Goal: Navigation & Orientation: Understand site structure

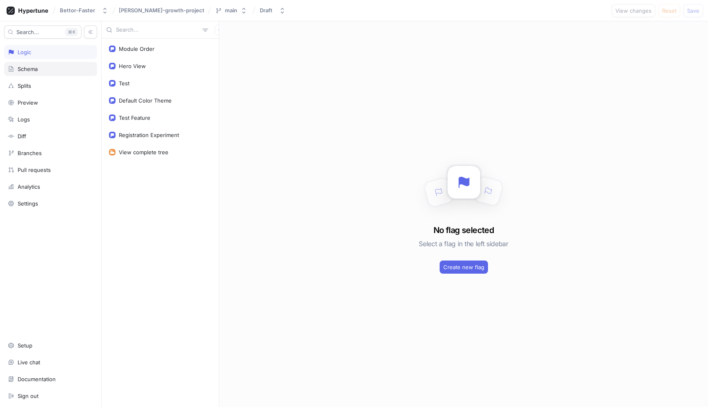
click at [46, 70] on div "Schema" at bounding box center [51, 69] width 86 height 7
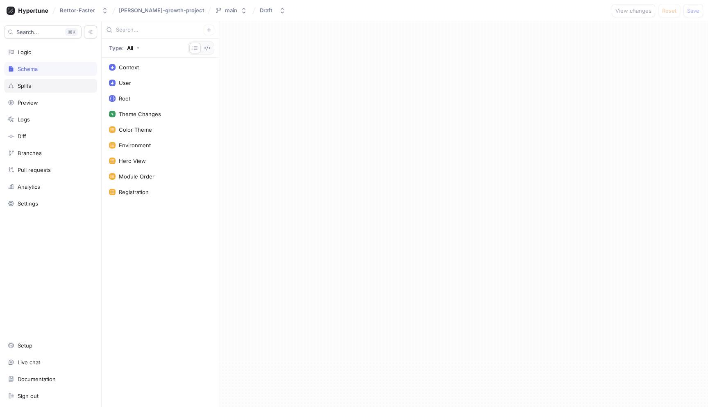
click at [43, 86] on div "Splits" at bounding box center [51, 85] width 86 height 7
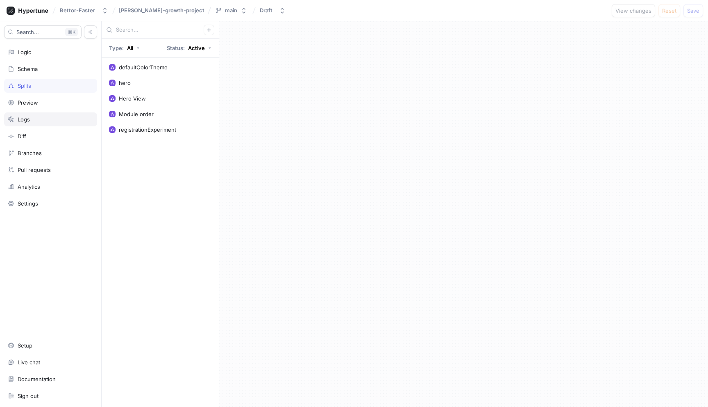
click at [44, 121] on div "Logs" at bounding box center [51, 119] width 86 height 7
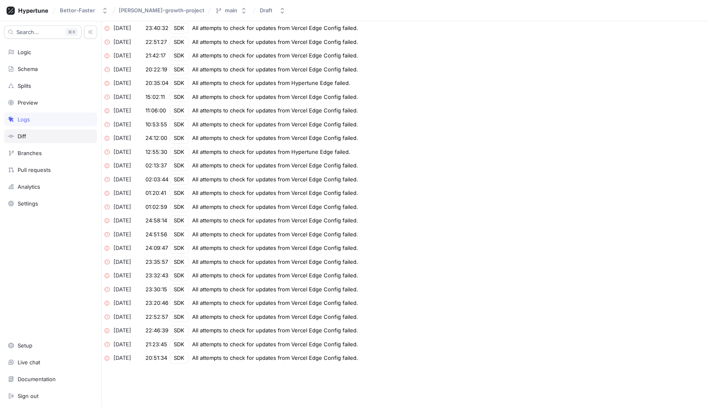
click at [44, 134] on div "Diff" at bounding box center [51, 136] width 86 height 7
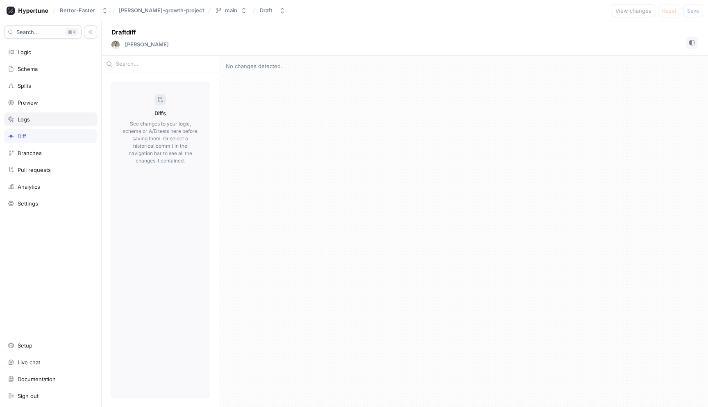
click at [50, 119] on div "Logs" at bounding box center [51, 119] width 86 height 7
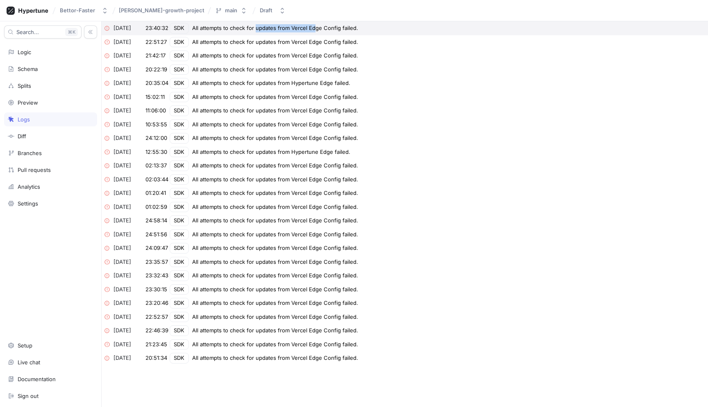
drag, startPoint x: 254, startPoint y: 29, endPoint x: 313, endPoint y: 29, distance: 59.0
click at [313, 29] on div "All attempts to check for updates from Vercel Edge Config failed." at bounding box center [275, 28] width 166 height 8
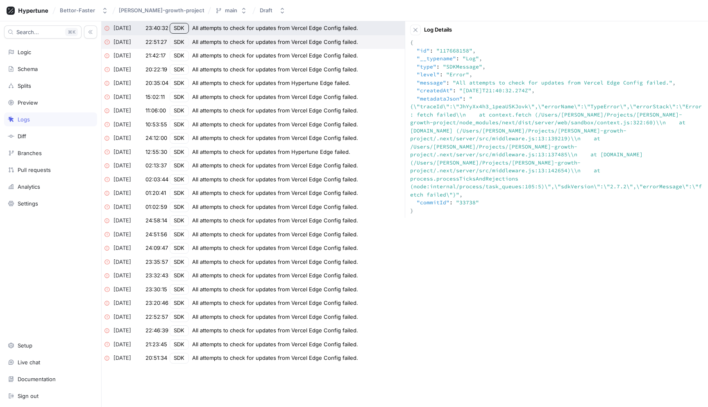
click at [282, 48] on div "2025-08-18 22:51:27 SDK All attempts to check for updates from Vercel Edge Conf…" at bounding box center [253, 42] width 303 height 14
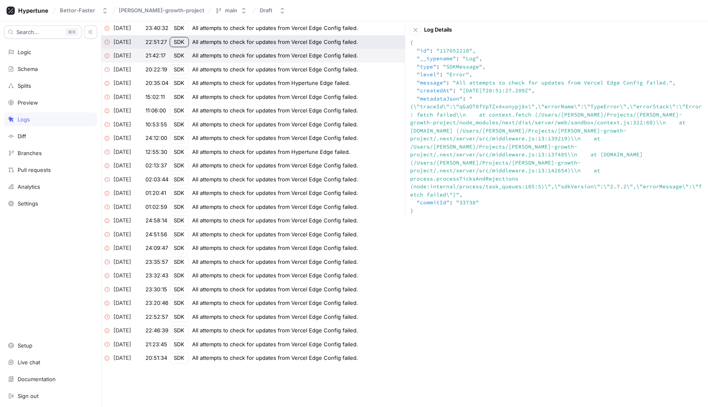
click at [282, 55] on div "All attempts to check for updates from Vercel Edge Config failed." at bounding box center [275, 56] width 166 height 8
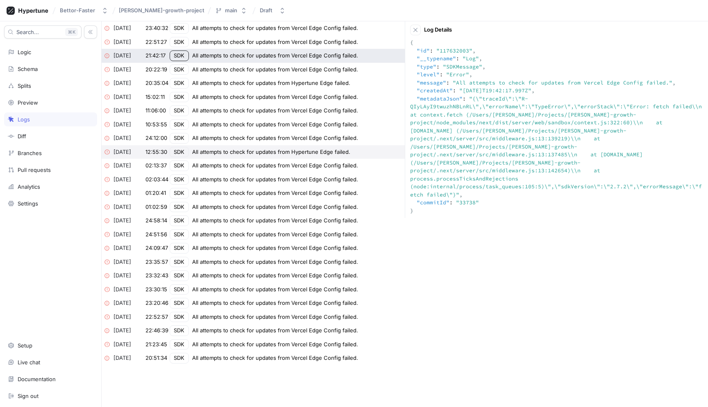
click at [311, 155] on div "All attempts to check for updates from Hypertune Edge failed." at bounding box center [271, 152] width 158 height 8
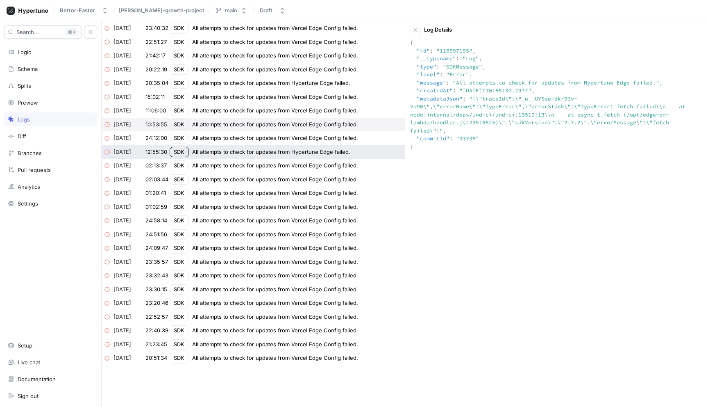
click at [310, 97] on div "All attempts to check for updates from Vercel Edge Config failed." at bounding box center [275, 97] width 166 height 8
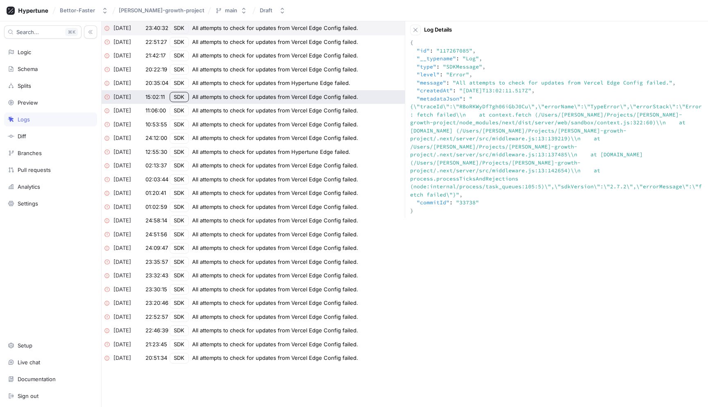
click at [321, 28] on div "All attempts to check for updates from Vercel Edge Config failed." at bounding box center [275, 28] width 166 height 8
type textarea "{ "id": "117668158", "__typename": "Log", "type": "SDKMessage", "level": "Error…"
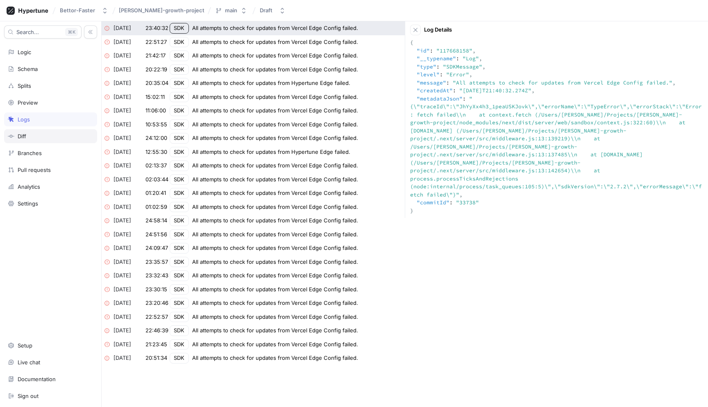
click at [51, 136] on div "Diff" at bounding box center [51, 136] width 86 height 7
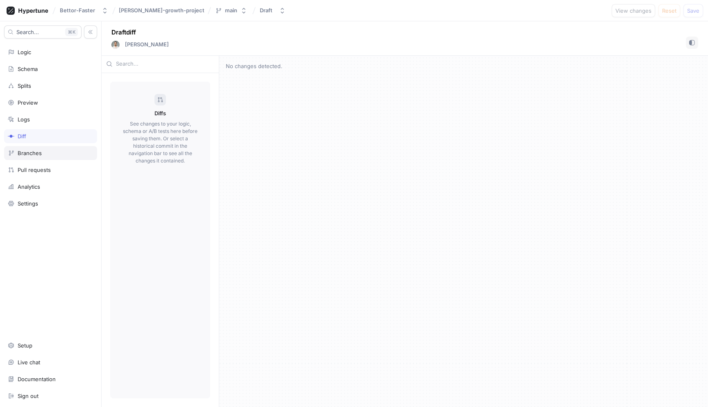
click at [39, 150] on div "Branches" at bounding box center [30, 153] width 24 height 7
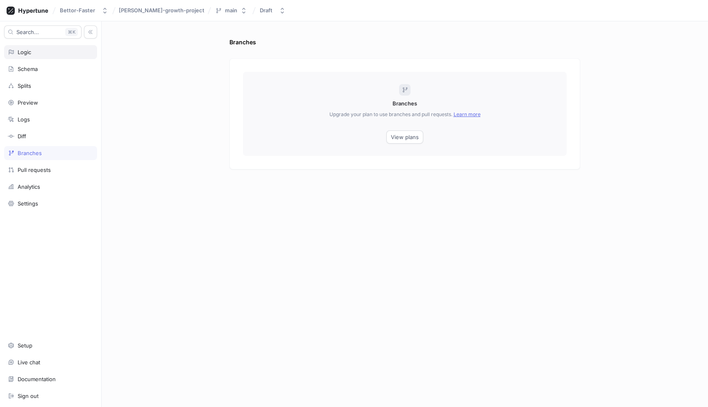
click at [46, 54] on div "Logic" at bounding box center [51, 52] width 86 height 7
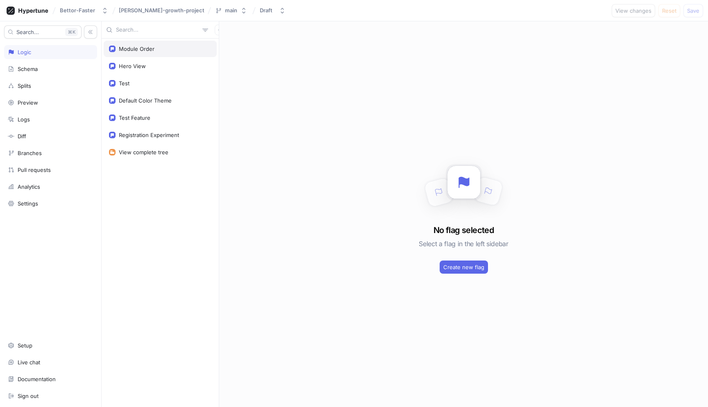
click at [144, 45] on div "Module Order" at bounding box center [137, 48] width 36 height 7
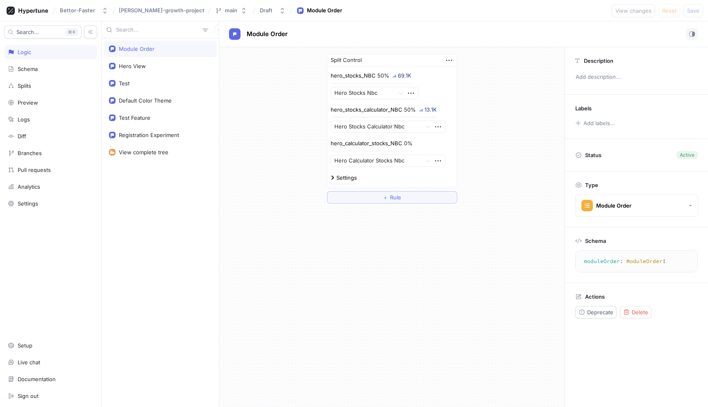
click at [199, 235] on div "Module Order Hero View Test Default Color Theme Test Feature Registration Exper…" at bounding box center [160, 223] width 117 height 368
click at [36, 376] on div "Documentation" at bounding box center [37, 378] width 38 height 7
click at [152, 68] on div "Hero View" at bounding box center [160, 66] width 102 height 7
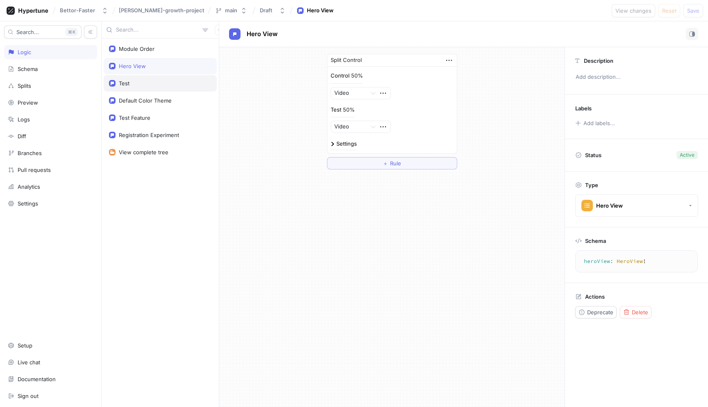
click at [145, 82] on div "Test" at bounding box center [160, 83] width 102 height 7
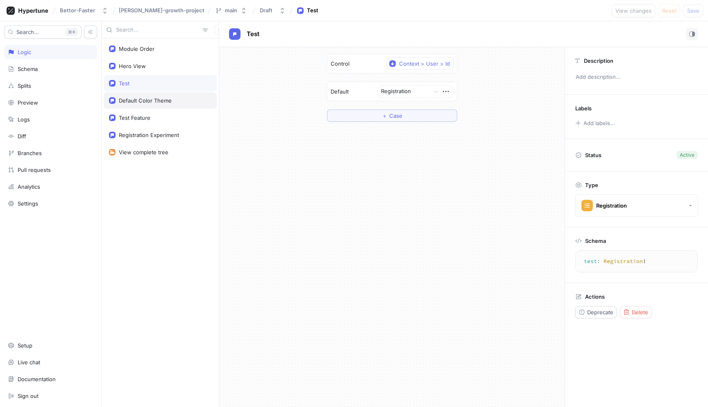
click at [146, 97] on div "Default Color Theme" at bounding box center [145, 100] width 53 height 7
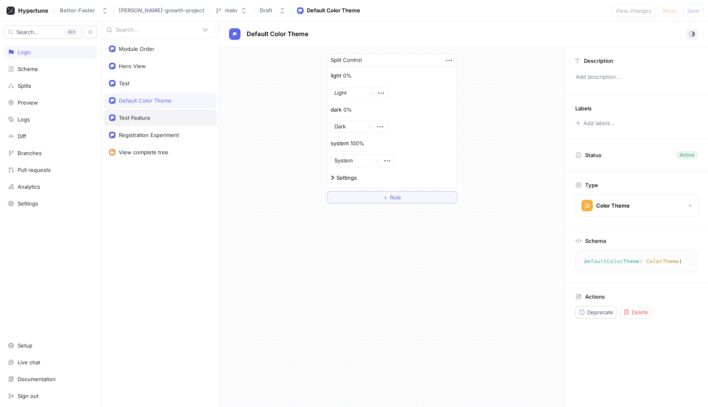
click at [148, 121] on div "Test Feature" at bounding box center [160, 117] width 113 height 16
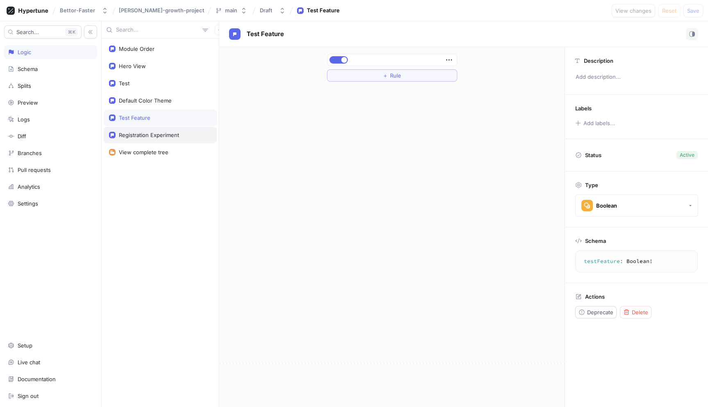
click at [147, 135] on div "Registration Experiment" at bounding box center [149, 135] width 60 height 7
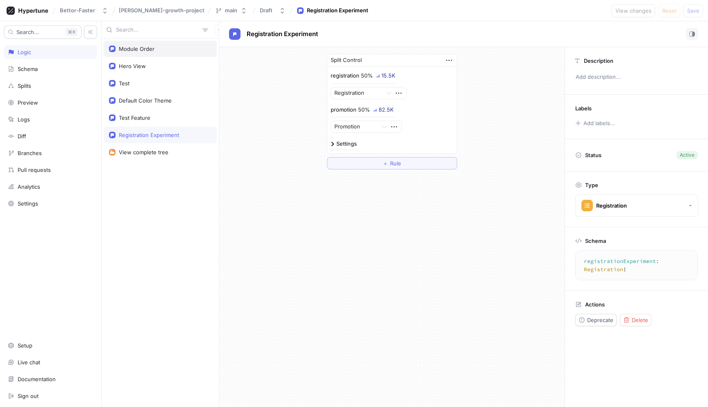
click at [156, 55] on div "Module Order" at bounding box center [160, 49] width 113 height 16
type textarea "moduleOrder: ModuleOrder!"
